Goal: Task Accomplishment & Management: Use online tool/utility

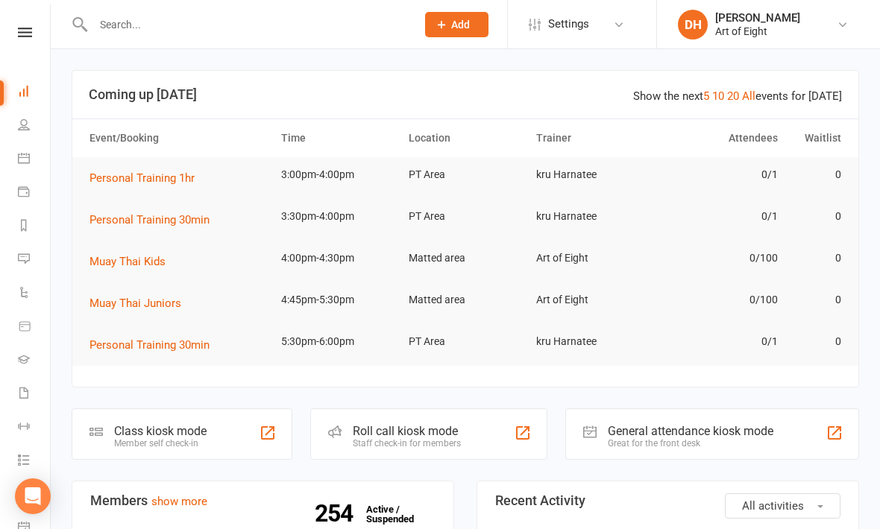
click at [183, 413] on div "Class kiosk mode Member self check-in" at bounding box center [182, 434] width 221 height 51
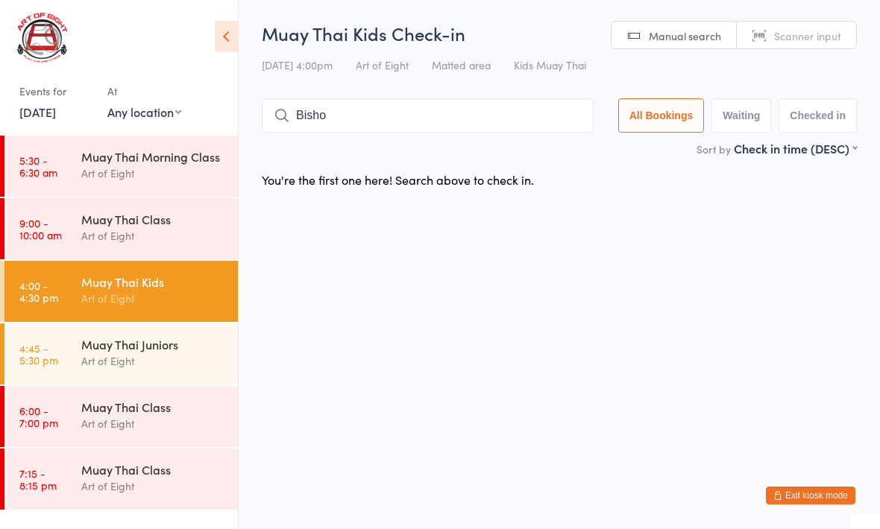
type input "[PERSON_NAME]"
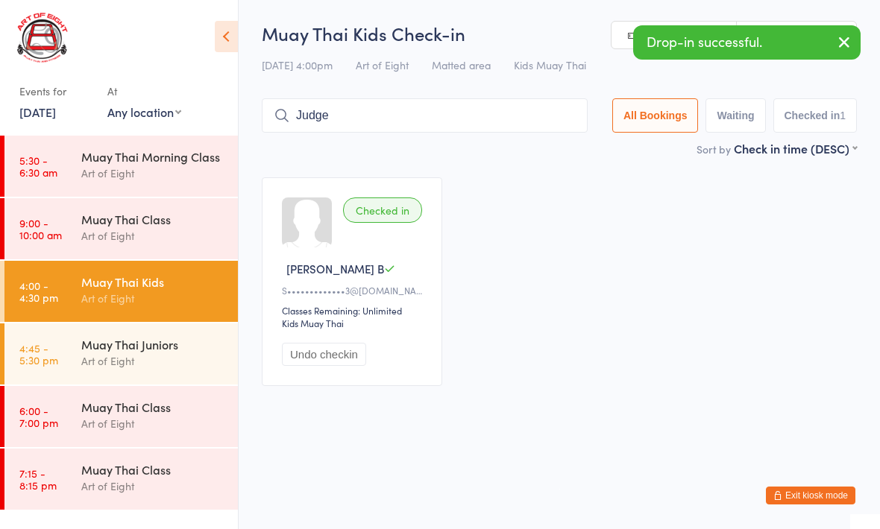
click at [444, 455] on html "You have now entered Kiosk Mode. Members will be able to check themselves in us…" at bounding box center [440, 264] width 880 height 529
click at [531, 114] on input "Judge" at bounding box center [425, 115] width 326 height 34
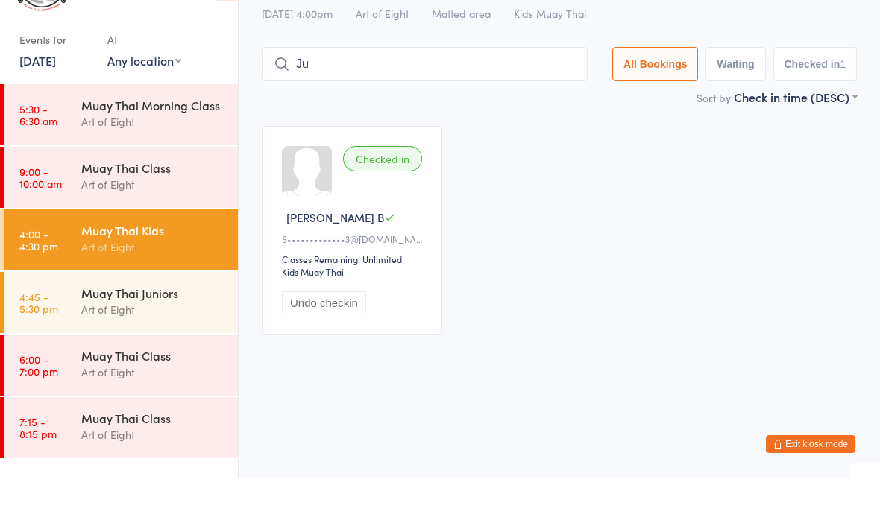
type input "J"
type input "Judge"
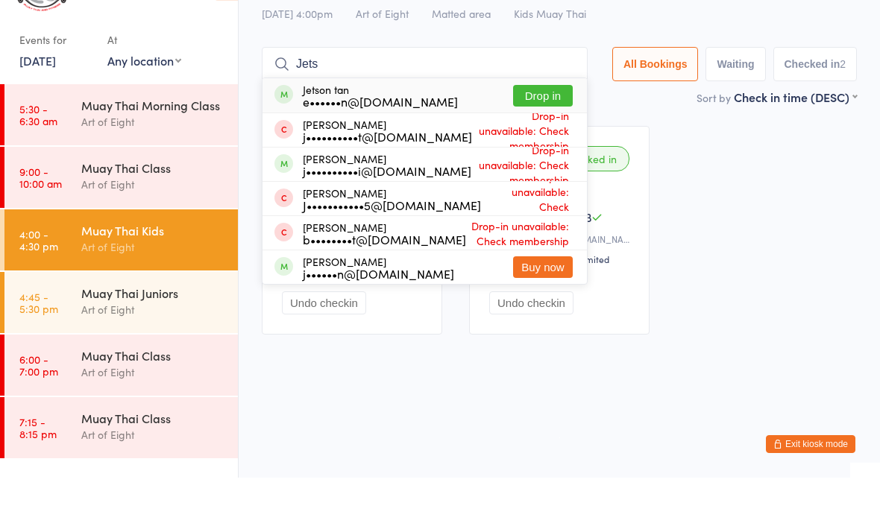
type input "Jets"
click at [519, 136] on button "Drop in" at bounding box center [543, 147] width 60 height 22
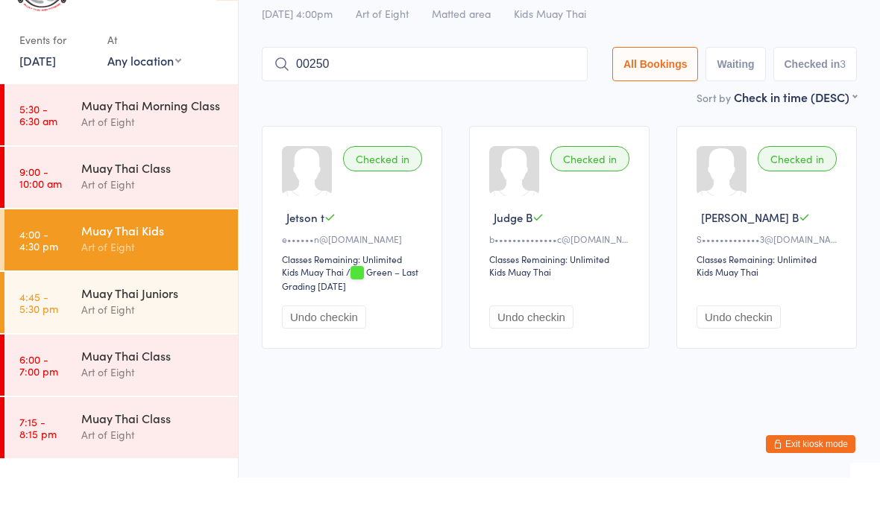
type input "00250"
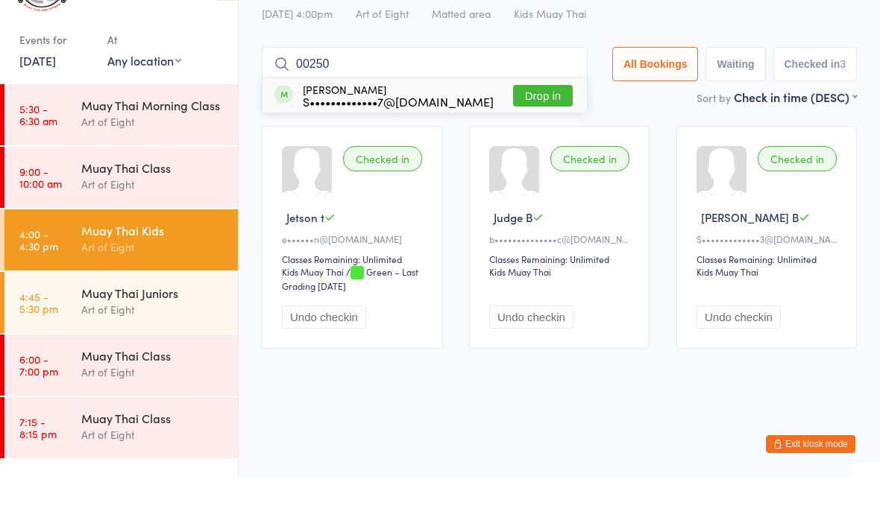
click at [547, 136] on button "Drop in" at bounding box center [543, 147] width 60 height 22
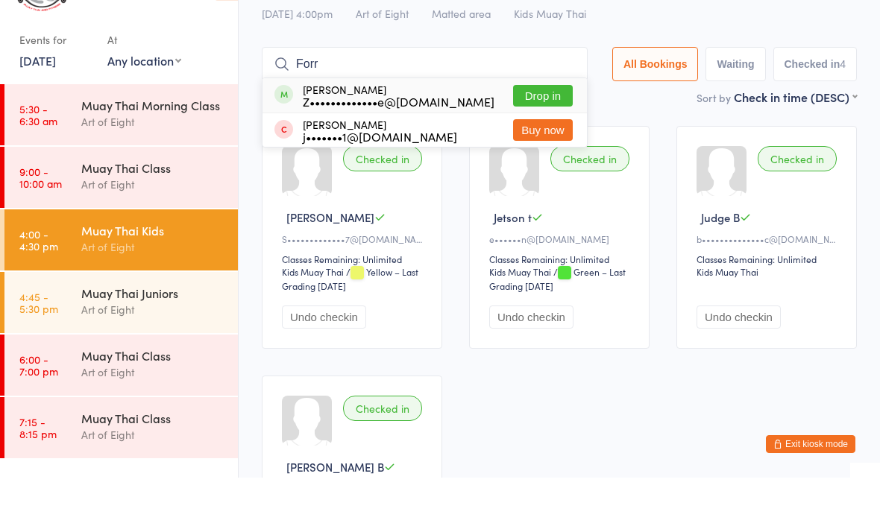
type input "Forr"
click at [519, 136] on button "Drop in" at bounding box center [543, 147] width 60 height 22
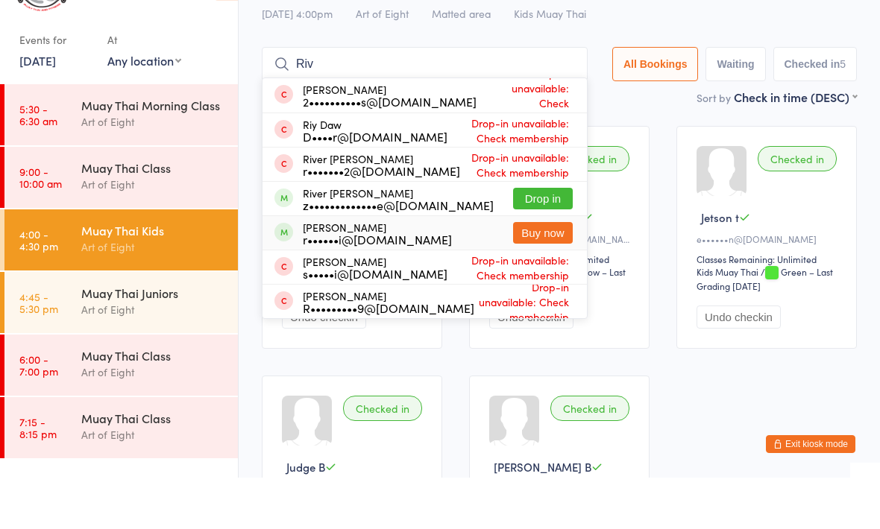
type input "Riv"
click at [528, 268] on div "[PERSON_NAME] r••••••i@[DOMAIN_NAME] Buy now" at bounding box center [424, 285] width 324 height 34
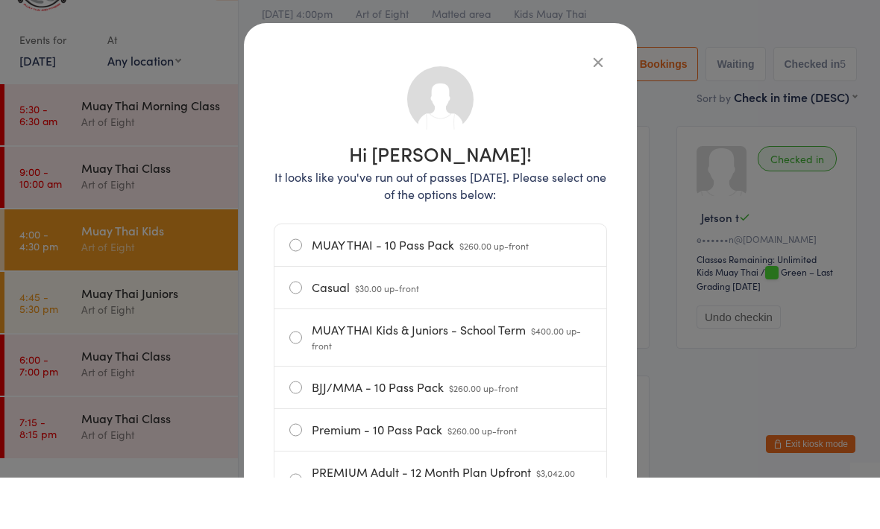
scroll to position [51, 0]
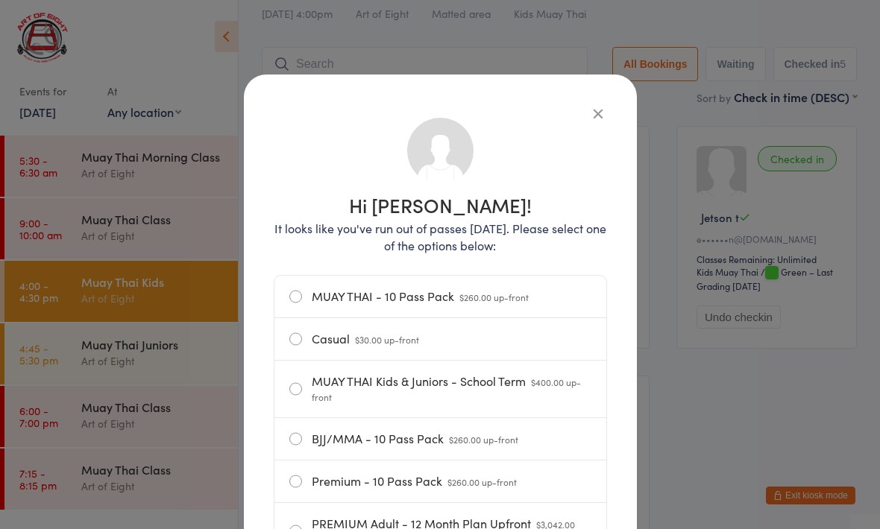
click at [599, 115] on icon "button" at bounding box center [598, 113] width 16 height 16
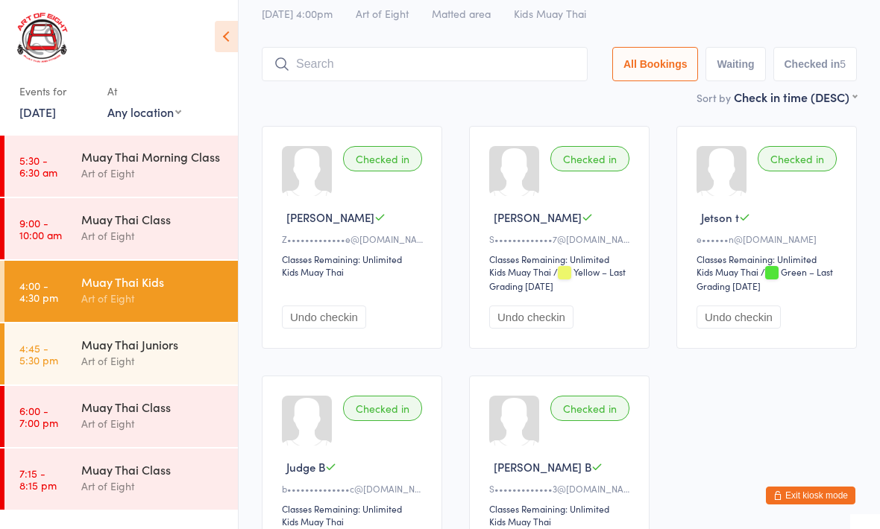
click at [462, 75] on input "search" at bounding box center [425, 64] width 326 height 34
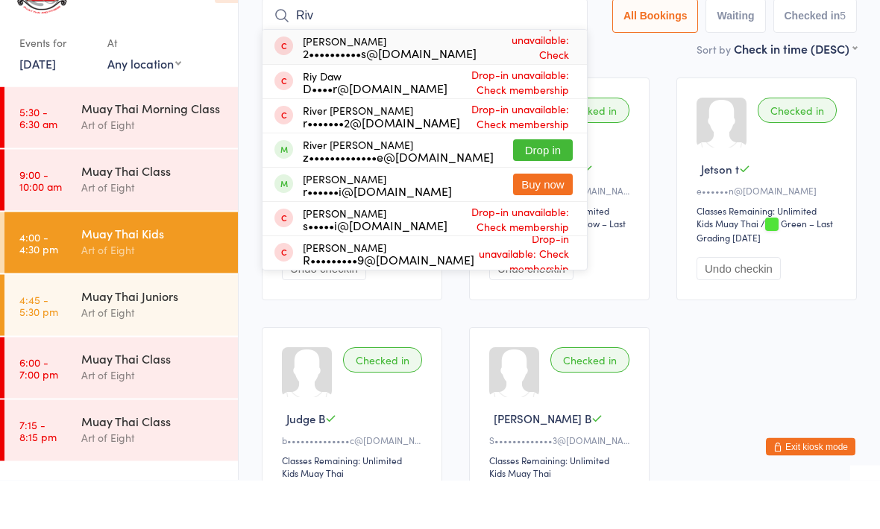
type input "Riv"
click at [548, 189] on button "Drop in" at bounding box center [543, 200] width 60 height 22
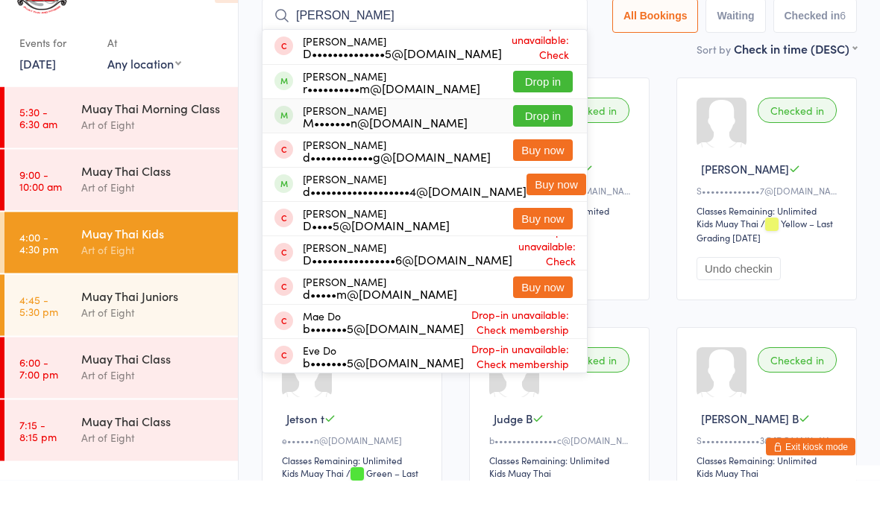
type input "[PERSON_NAME]"
click at [447, 154] on div "[PERSON_NAME] M•••••••n@[DOMAIN_NAME]" at bounding box center [385, 166] width 165 height 24
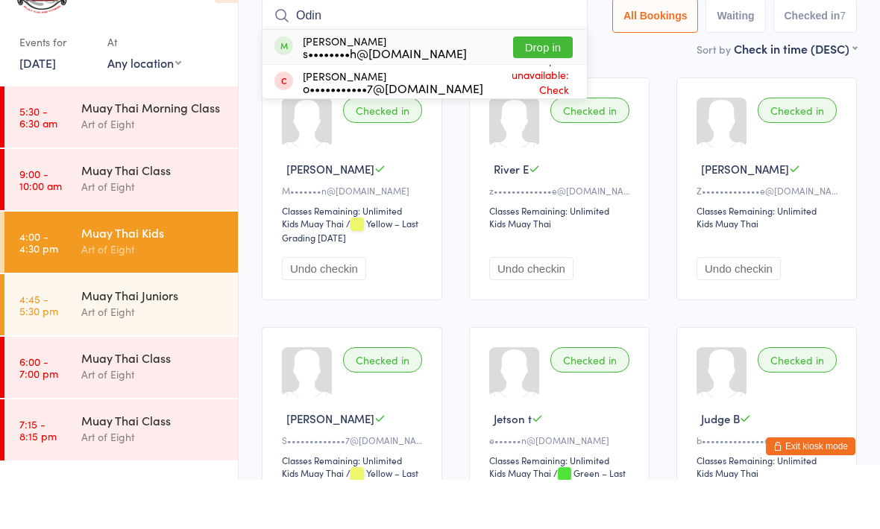
type input "Odin"
click at [525, 86] on button "Drop in" at bounding box center [543, 97] width 60 height 22
